Goal: Task Accomplishment & Management: Manage account settings

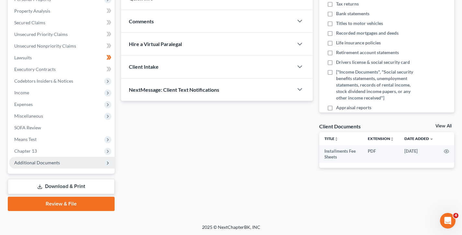
click at [42, 163] on span "Additional Documents" at bounding box center [37, 163] width 46 height 6
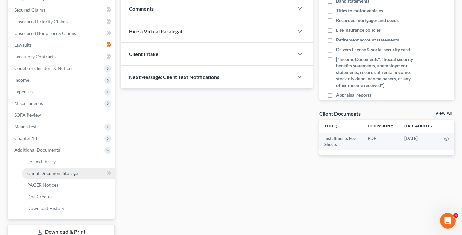
click at [47, 173] on span "Client Document Storage" at bounding box center [52, 173] width 51 height 6
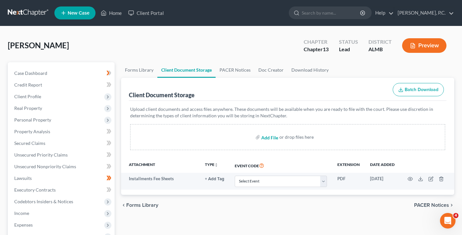
scroll to position [38, 0]
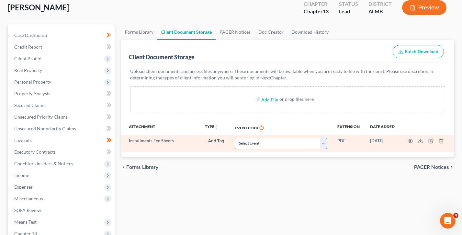
click at [281, 138] on select "Select Event Certificate of Credit Counseling for Debtor Certificate of Credit …" at bounding box center [281, 143] width 92 height 11
click at [280, 138] on select "Select Event Certificate of Credit Counseling for Debtor Certificate of Credit …" at bounding box center [281, 143] width 92 height 11
click at [281, 144] on select "Select Event Certificate of Credit Counseling for Debtor Certificate of Credit …" at bounding box center [281, 143] width 92 height 11
click at [269, 145] on select "Select Event Certificate of Credit Counseling for Debtor Certificate of Credit …" at bounding box center [281, 143] width 92 height 11
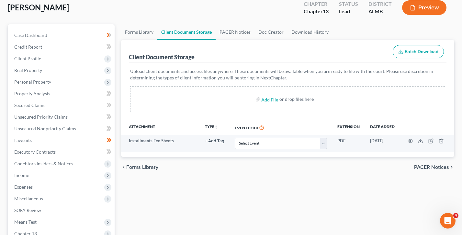
drag, startPoint x: 269, startPoint y: 125, endPoint x: 223, endPoint y: 126, distance: 45.4
click at [223, 126] on tr "Attachment TYPE unfold_more NONE Hearing Notice Proof of Claim Event Code Exten…" at bounding box center [287, 127] width 333 height 15
click at [341, 122] on th "Extension" at bounding box center [348, 127] width 33 height 15
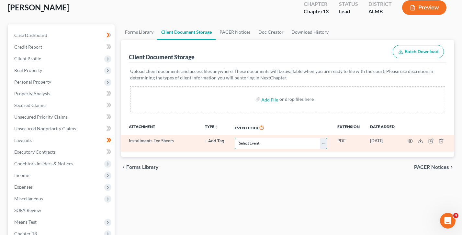
click at [255, 145] on select "Select Event Certificate of Credit Counseling for Debtor Certificate of Credit …" at bounding box center [281, 143] width 92 height 11
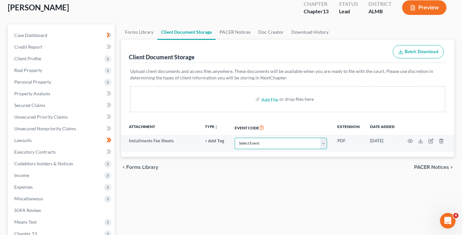
scroll to position [0, 0]
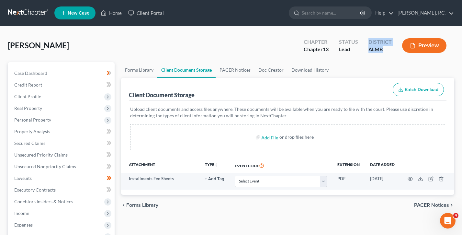
drag, startPoint x: 392, startPoint y: 49, endPoint x: 368, endPoint y: 40, distance: 25.1
click at [368, 40] on div "District ALMB" at bounding box center [380, 46] width 34 height 19
click at [427, 12] on link "[PERSON_NAME], P.C." at bounding box center [425, 13] width 60 height 12
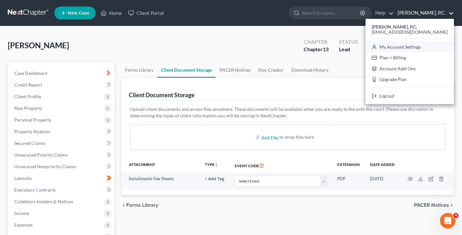
click at [417, 49] on link "My Account Settings" at bounding box center [410, 46] width 88 height 11
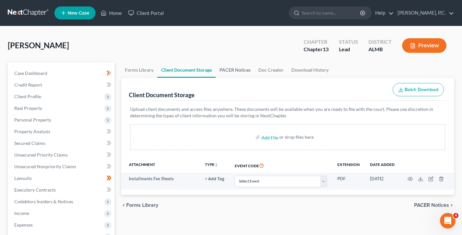
select select "24"
select select "0"
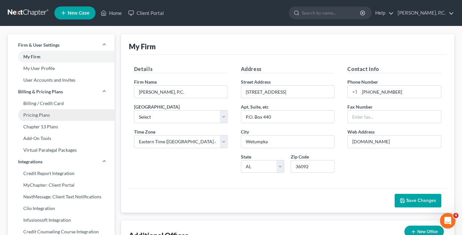
click at [46, 112] on link "Pricing Plans" at bounding box center [61, 115] width 107 height 12
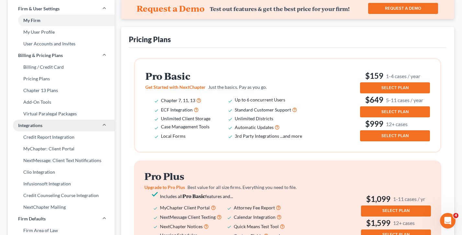
scroll to position [33, 0]
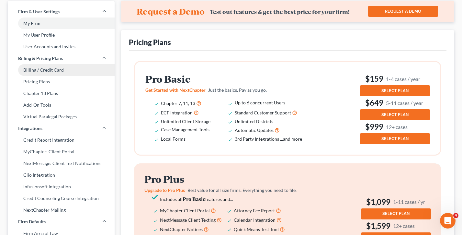
click at [57, 70] on link "Billing / Credit Card" at bounding box center [61, 70] width 107 height 12
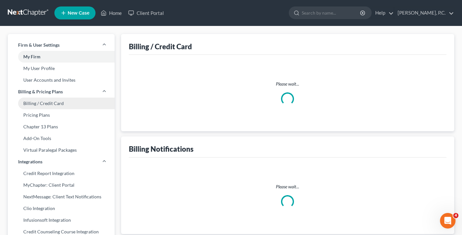
select select "0"
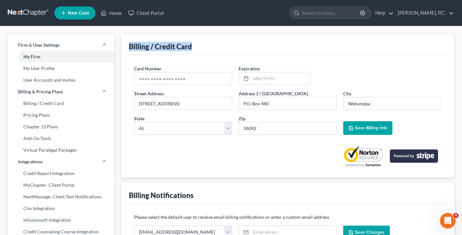
drag, startPoint x: 206, startPoint y: 43, endPoint x: 129, endPoint y: 48, distance: 77.2
click at [129, 48] on div "Billing / Credit Card" at bounding box center [288, 44] width 318 height 21
click at [39, 116] on link "Pricing Plans" at bounding box center [61, 115] width 107 height 12
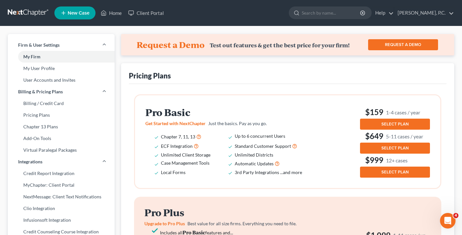
scroll to position [118, 0]
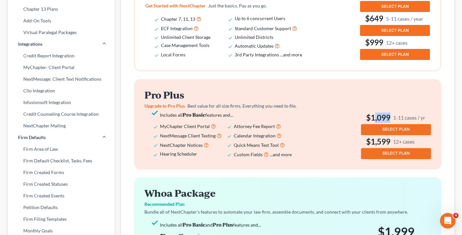
drag, startPoint x: 431, startPoint y: 118, endPoint x: 373, endPoint y: 116, distance: 57.7
click at [373, 116] on h3 "$1,099 1-11 cases / yr" at bounding box center [396, 117] width 70 height 10
drag, startPoint x: 364, startPoint y: 115, endPoint x: 429, endPoint y: 113, distance: 64.8
click at [429, 113] on h3 "$1,099 1-11 cases / yr" at bounding box center [396, 117] width 70 height 10
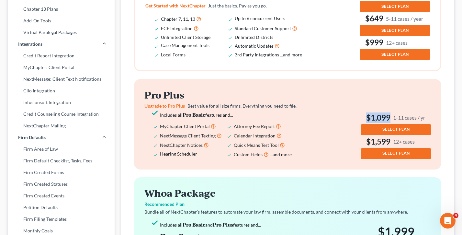
click at [429, 113] on h3 "$1,099 1-11 cases / yr" at bounding box center [396, 117] width 70 height 10
drag, startPoint x: 418, startPoint y: 143, endPoint x: 370, endPoint y: 136, distance: 49.2
click at [370, 136] on h3 "$1,599 12+ cases" at bounding box center [396, 141] width 70 height 10
click at [337, 133] on div "Pro Plus Upgrade to Pro Plus Best value for all size firms. Everything you need…" at bounding box center [287, 123] width 287 height 69
drag, startPoint x: 371, startPoint y: 115, endPoint x: 416, endPoint y: 115, distance: 44.7
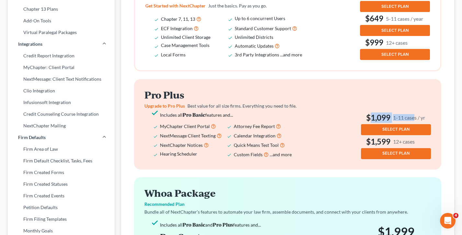
click at [416, 115] on h3 "$1,099 1-11 cases / yr" at bounding box center [396, 117] width 70 height 10
click at [416, 115] on small "1-11 cases / yr" at bounding box center [409, 117] width 32 height 7
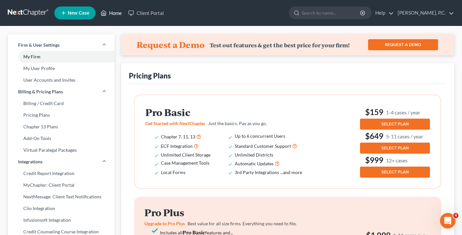
click at [106, 11] on icon at bounding box center [104, 13] width 6 height 8
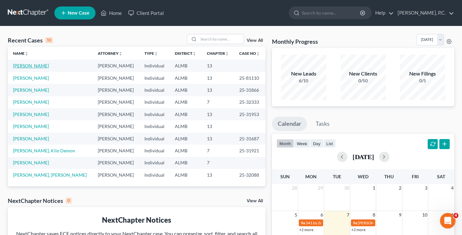
click at [29, 67] on link "[PERSON_NAME]" at bounding box center [31, 66] width 36 height 6
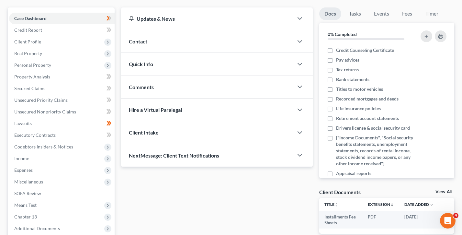
scroll to position [95, 0]
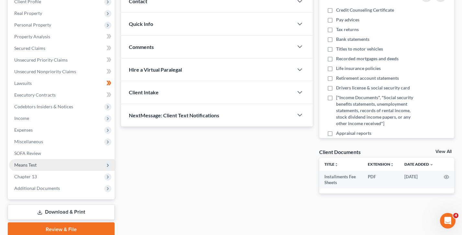
click at [52, 162] on span "Means Test" at bounding box center [62, 165] width 106 height 12
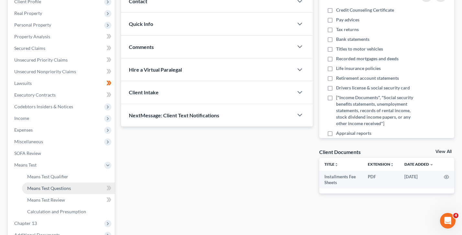
click at [74, 189] on link "Means Test Questions" at bounding box center [68, 188] width 93 height 12
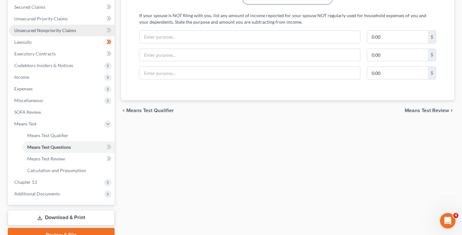
scroll to position [144, 0]
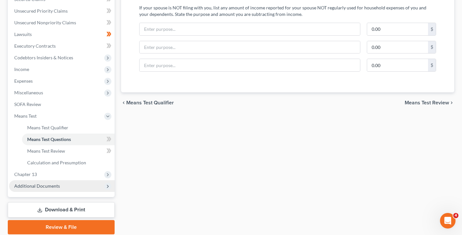
click at [59, 184] on span "Additional Documents" at bounding box center [62, 186] width 106 height 12
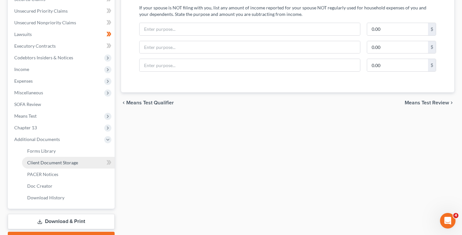
click at [57, 163] on span "Client Document Storage" at bounding box center [52, 163] width 51 height 6
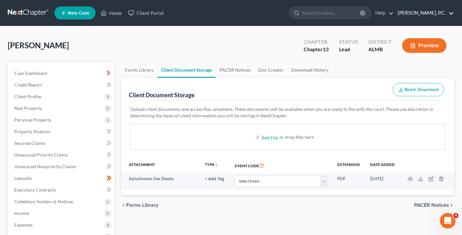
click at [434, 9] on link "[PERSON_NAME], P.C." at bounding box center [425, 13] width 60 height 12
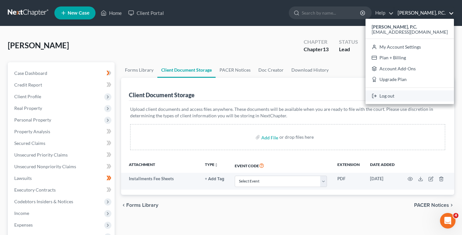
click at [408, 97] on link "Log out" at bounding box center [410, 95] width 88 height 11
